Goal: Information Seeking & Learning: Learn about a topic

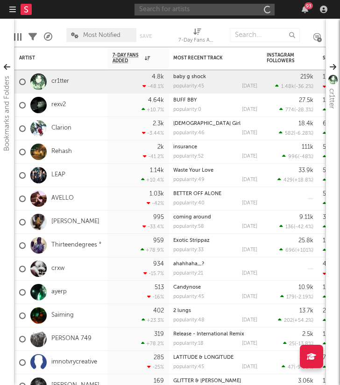
click at [208, 9] on input "text" at bounding box center [205, 10] width 140 height 12
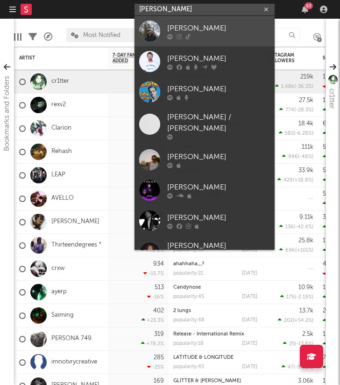
type input "[PERSON_NAME]"
click at [212, 25] on div "[PERSON_NAME]" at bounding box center [218, 27] width 103 height 11
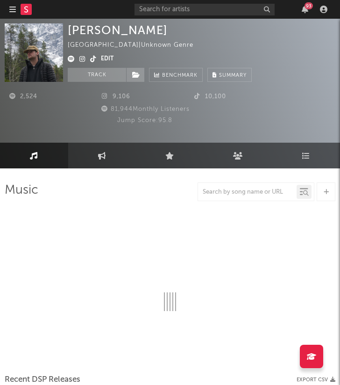
select select "6m"
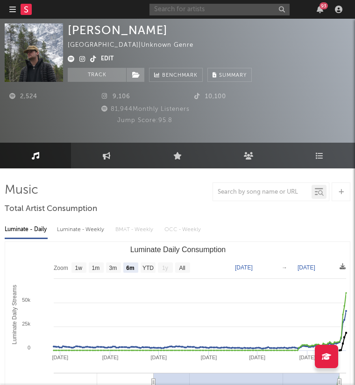
click at [236, 12] on input "text" at bounding box center [220, 10] width 140 height 12
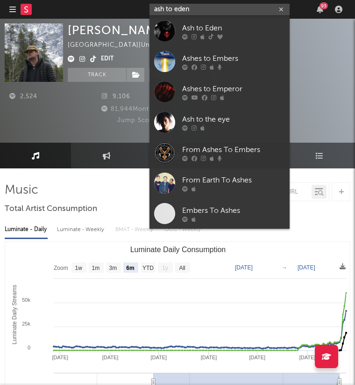
type input "ash to eden"
click at [184, 41] on link "Ash to Eden" at bounding box center [220, 31] width 140 height 30
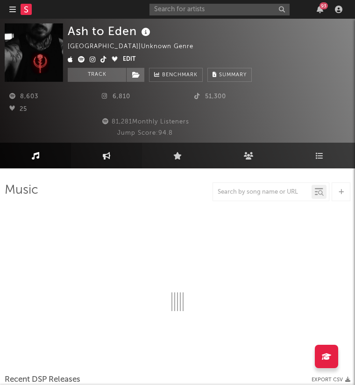
select select "1w"
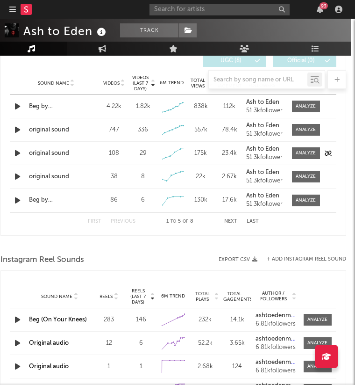
scroll to position [651, 4]
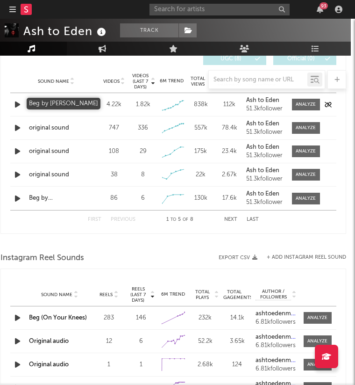
click at [57, 107] on div "Beg by [PERSON_NAME]" at bounding box center [56, 104] width 54 height 9
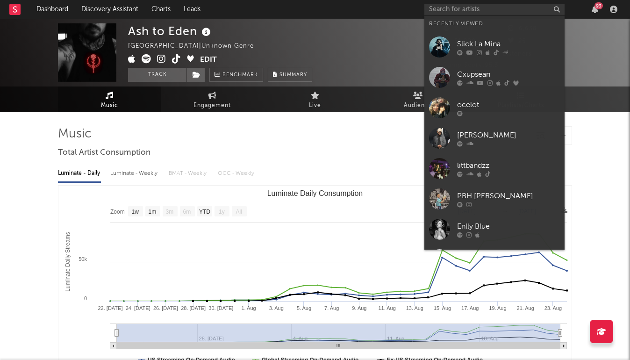
select select "1w"
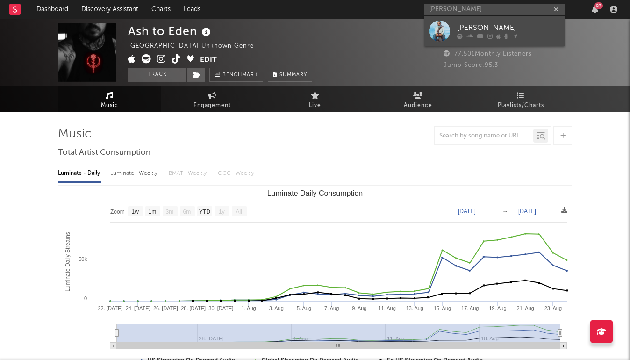
type input "zack villere"
click at [484, 28] on div "Zack Villere" at bounding box center [508, 27] width 103 height 11
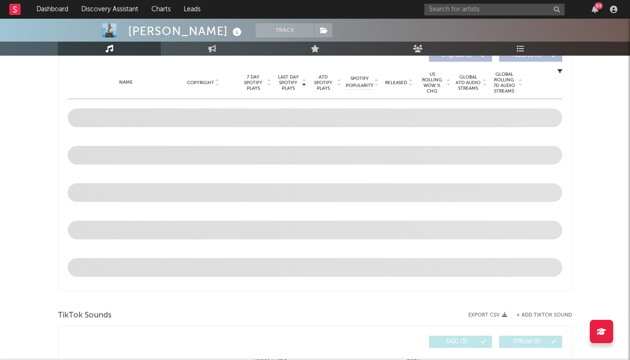
select select "6m"
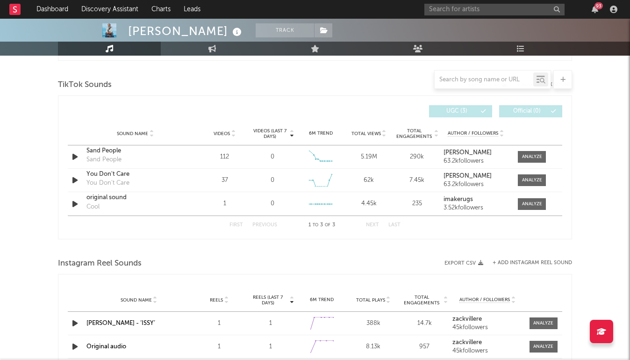
scroll to position [619, 0]
